Goal: Transaction & Acquisition: Purchase product/service

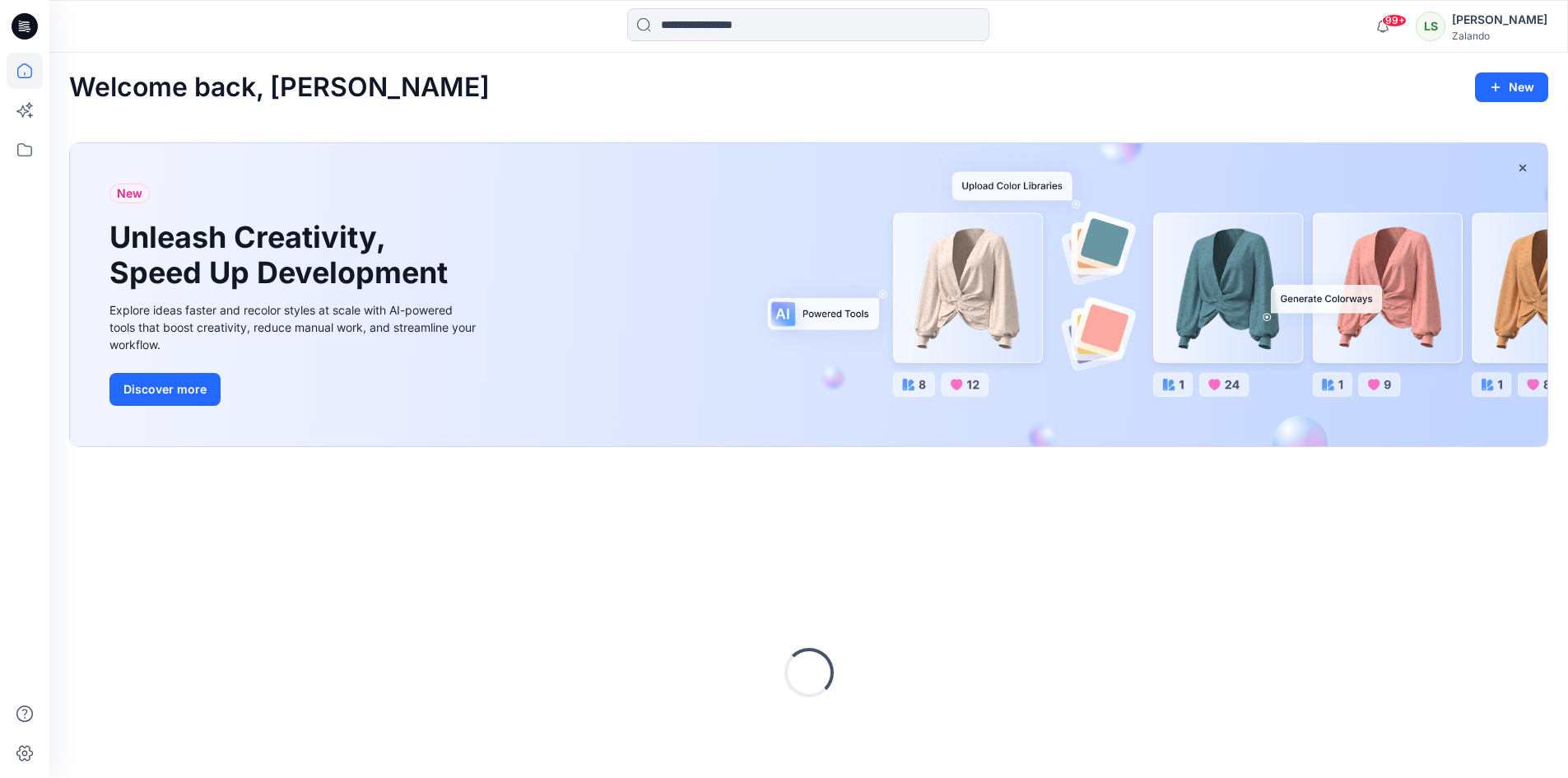
click at [704, 32] on input at bounding box center [808, 25] width 362 height 33
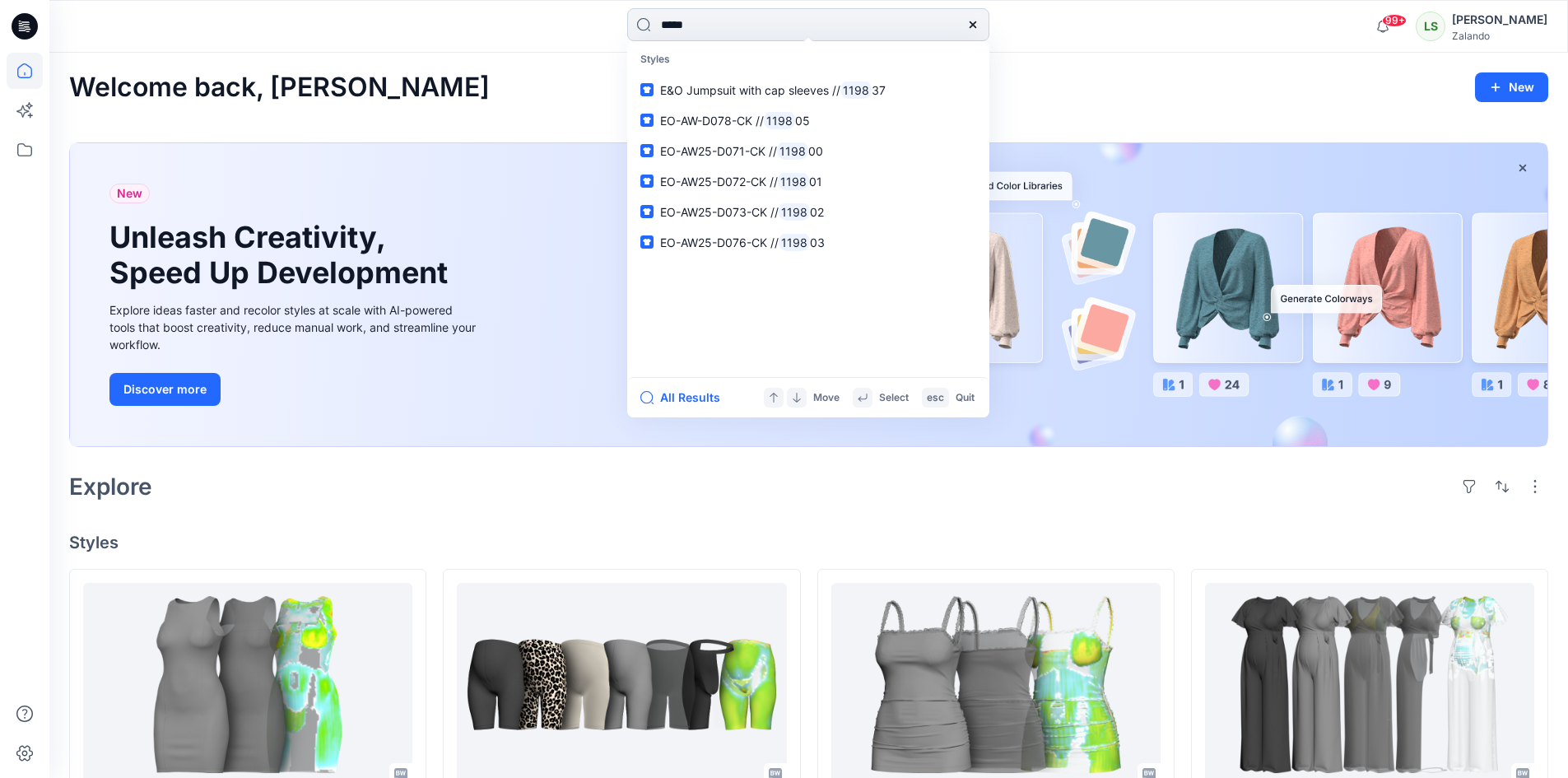
type input "******"
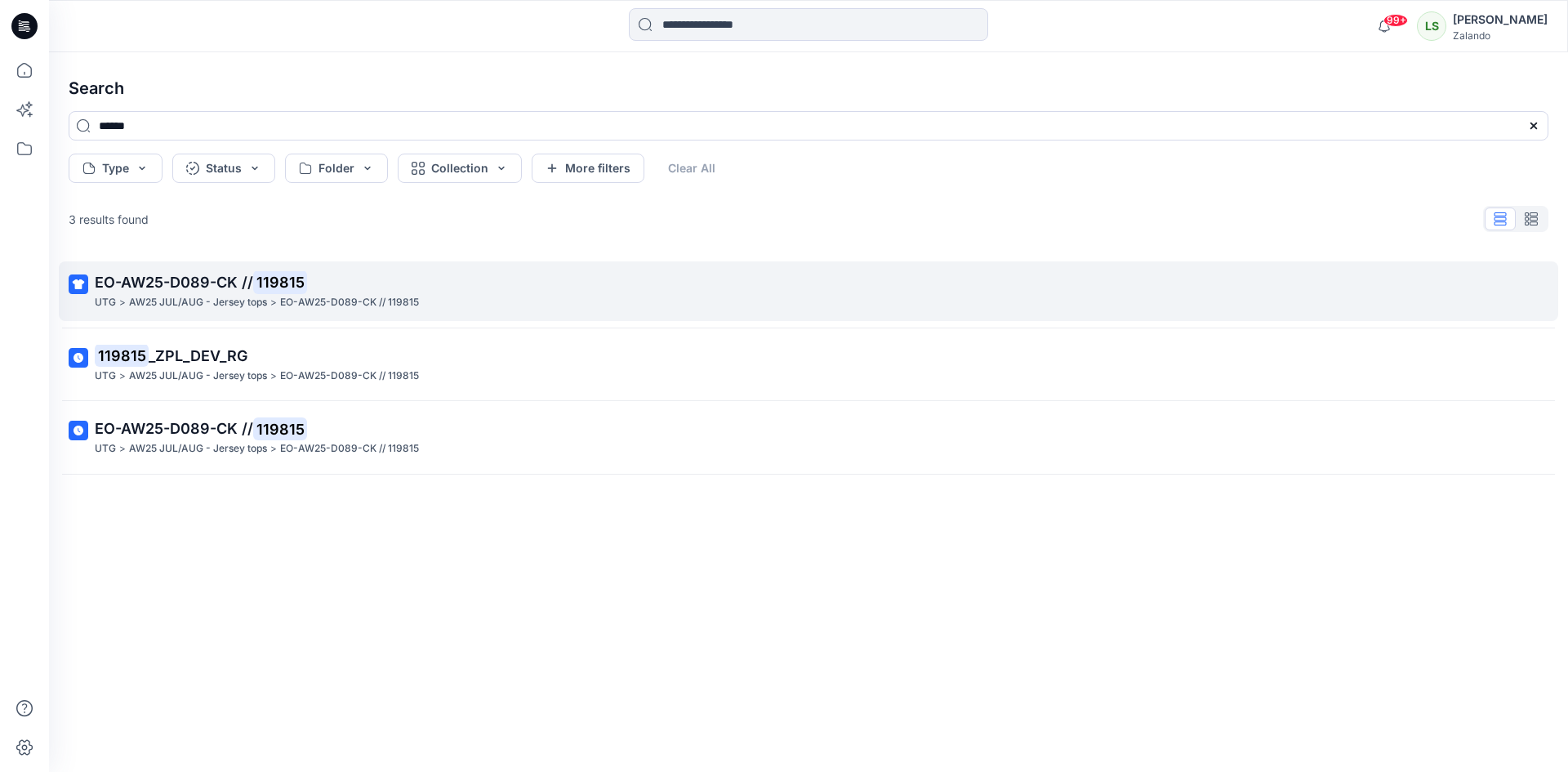
click at [532, 286] on p "EO-AW25-D089-CK // 119815" at bounding box center [806, 283] width 1424 height 22
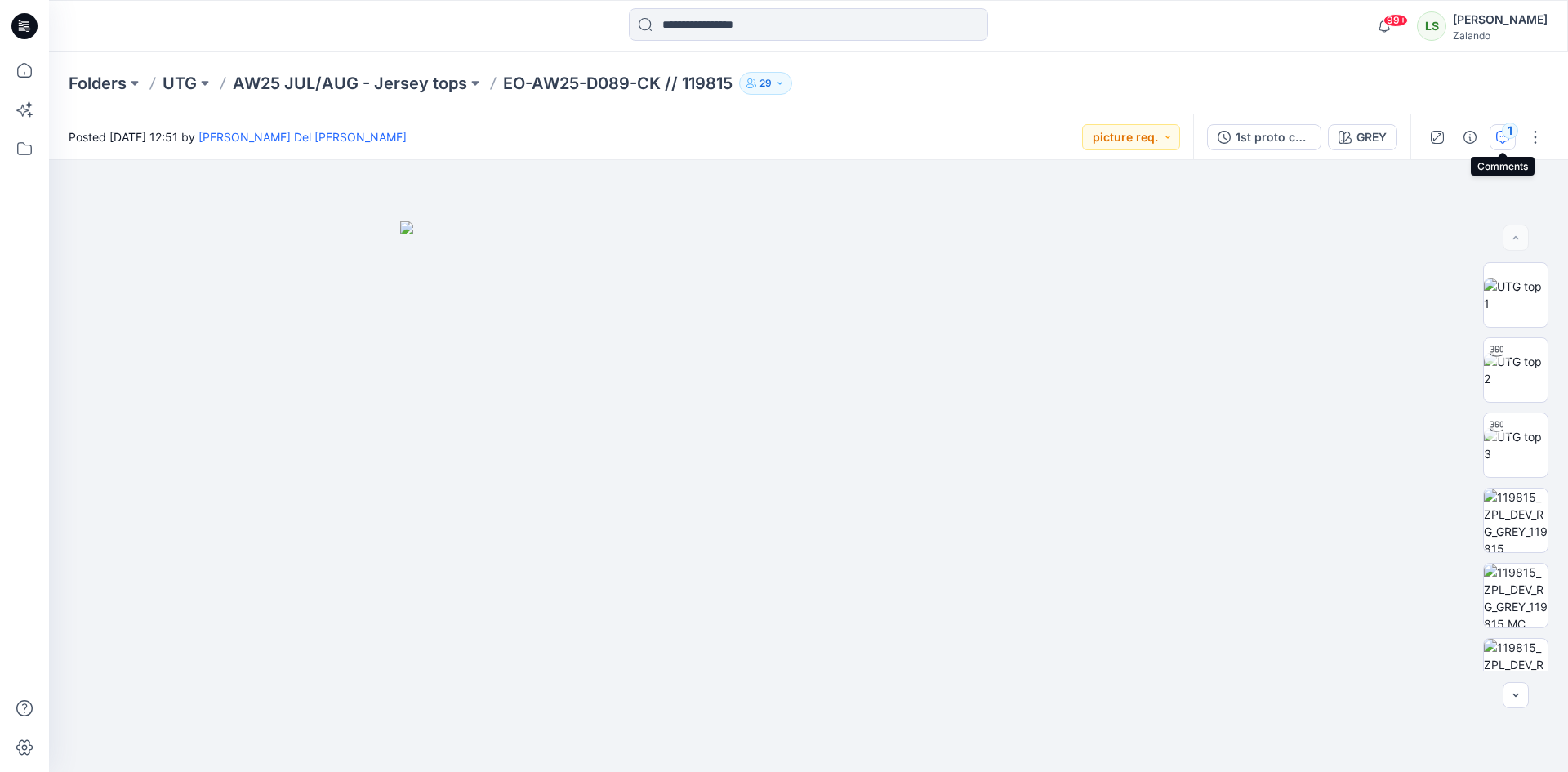
click at [1503, 127] on div "1" at bounding box center [1509, 130] width 16 height 16
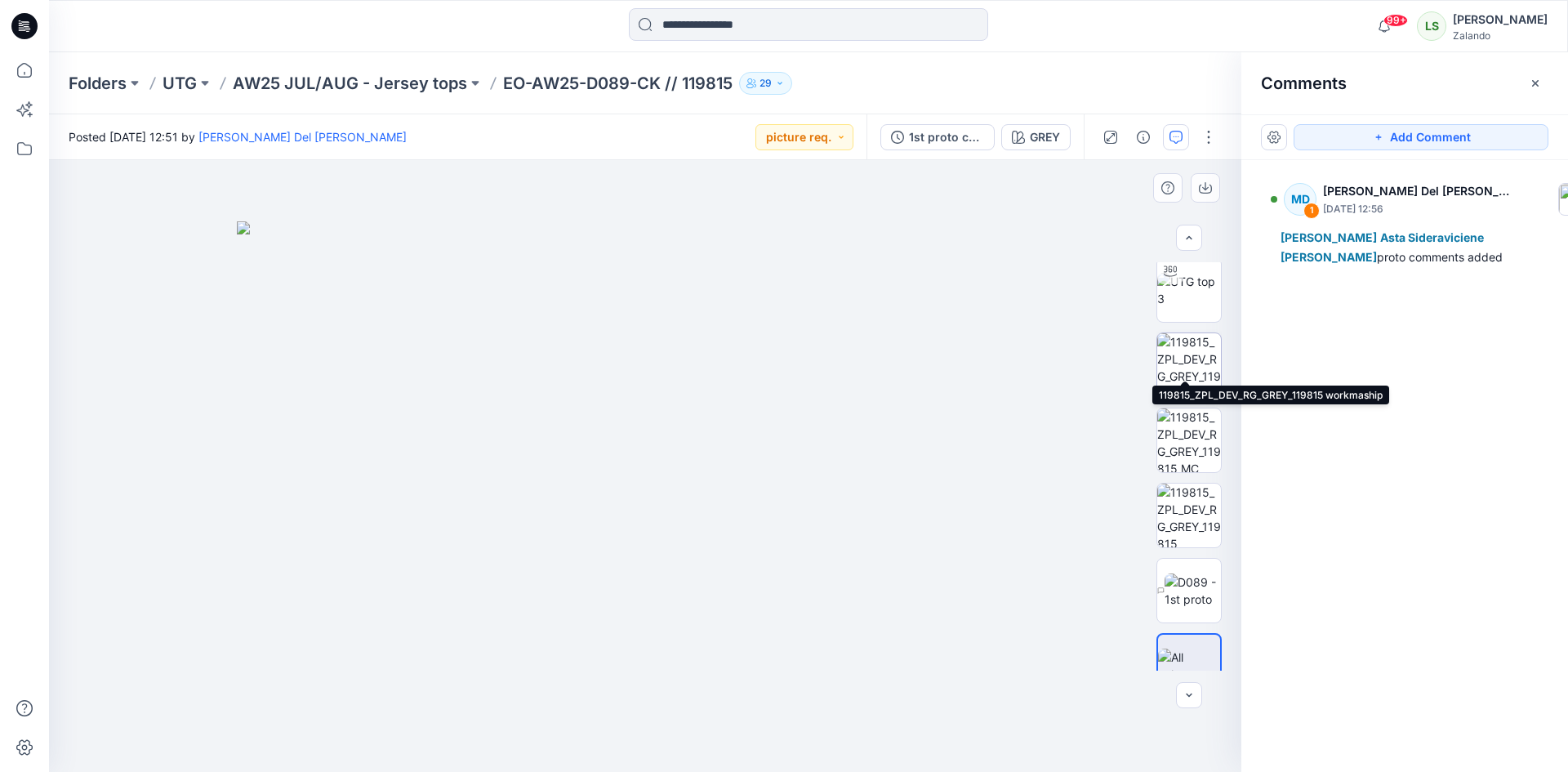
scroll to position [183, 0]
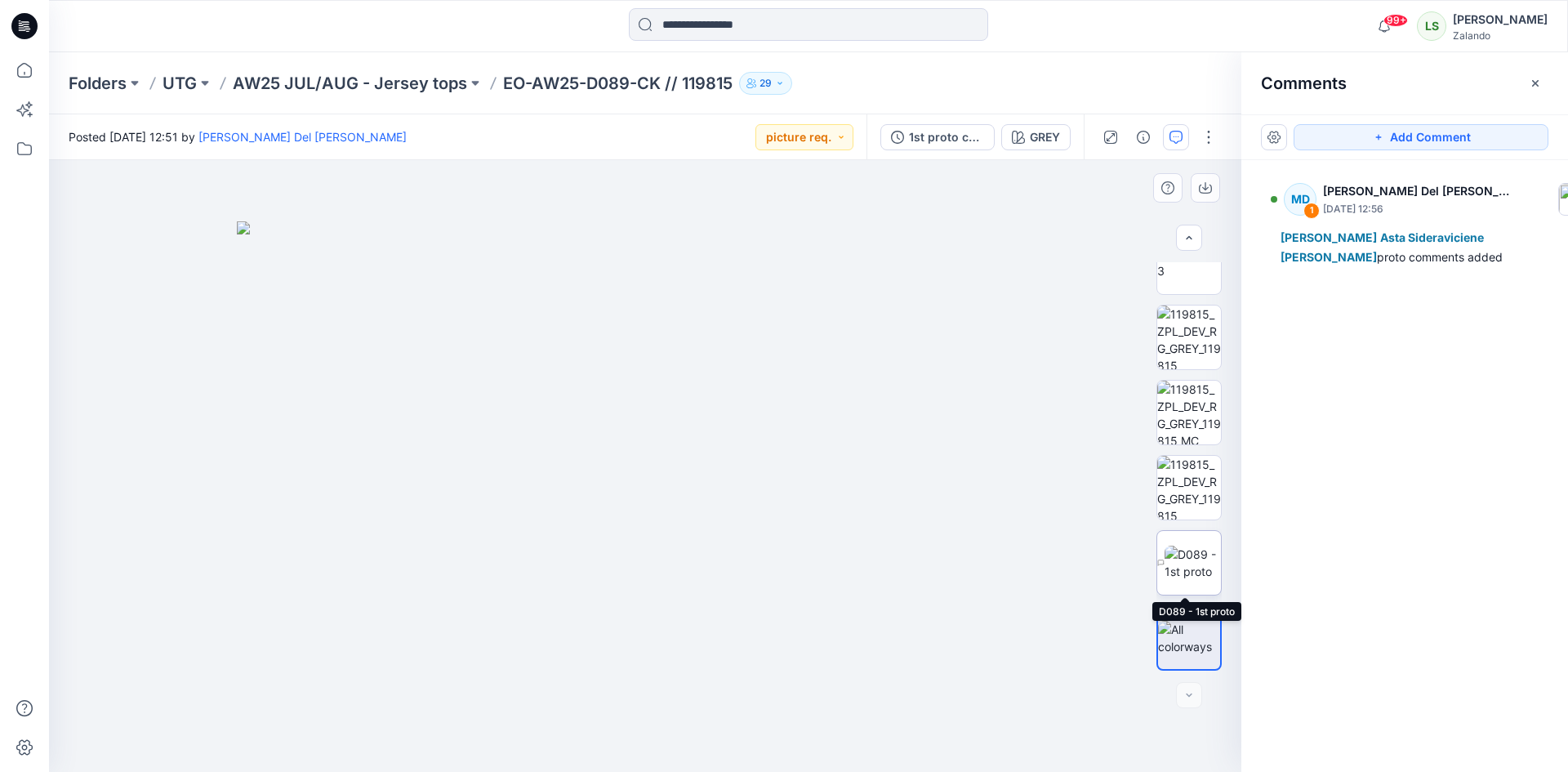
click at [1169, 580] on img at bounding box center [1193, 562] width 56 height 35
